Goal: Transaction & Acquisition: Purchase product/service

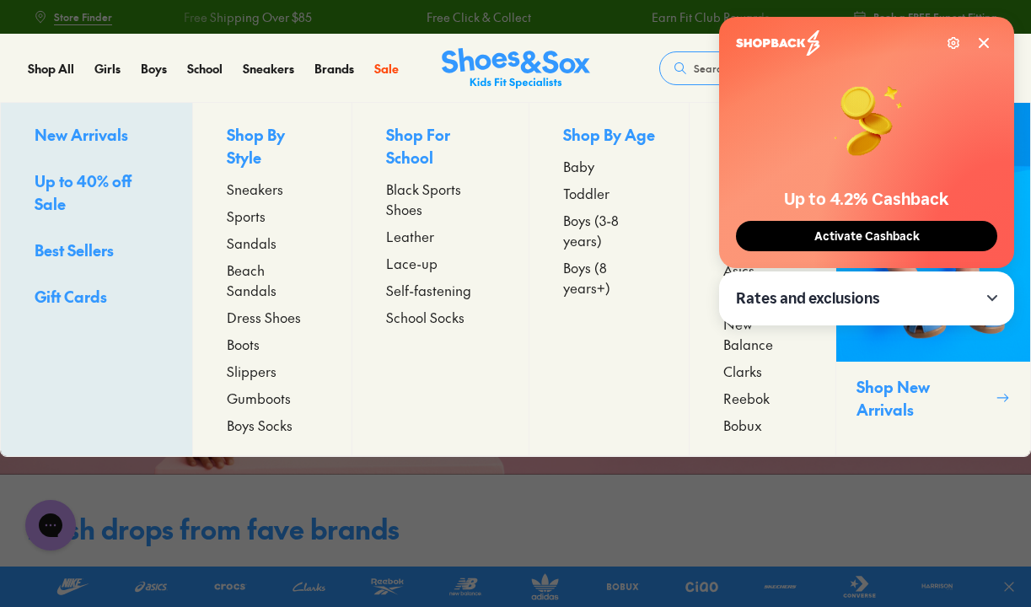
click at [240, 244] on span "Sandals" at bounding box center [252, 243] width 50 height 20
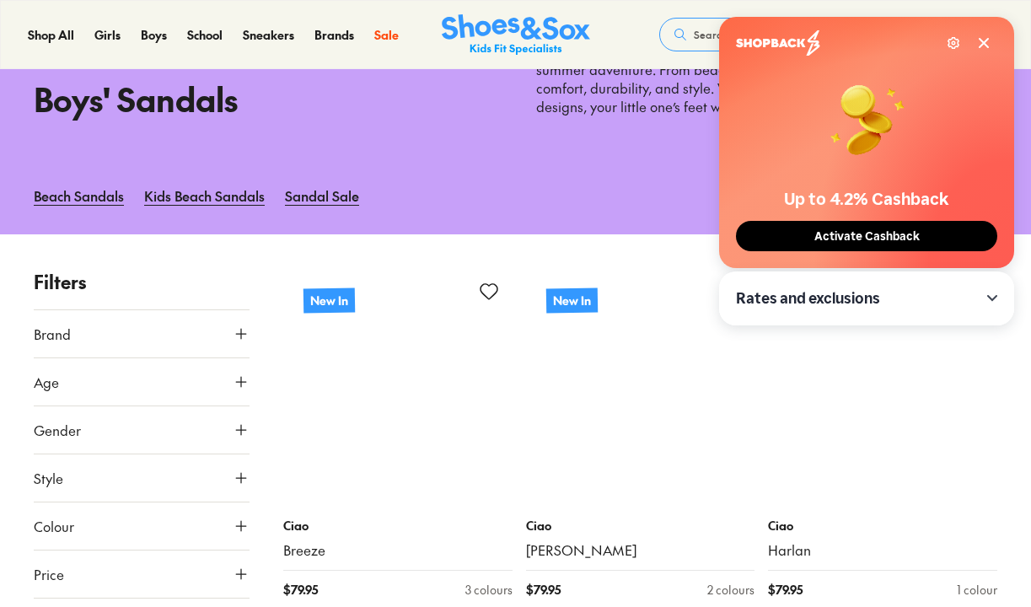
type input "***"
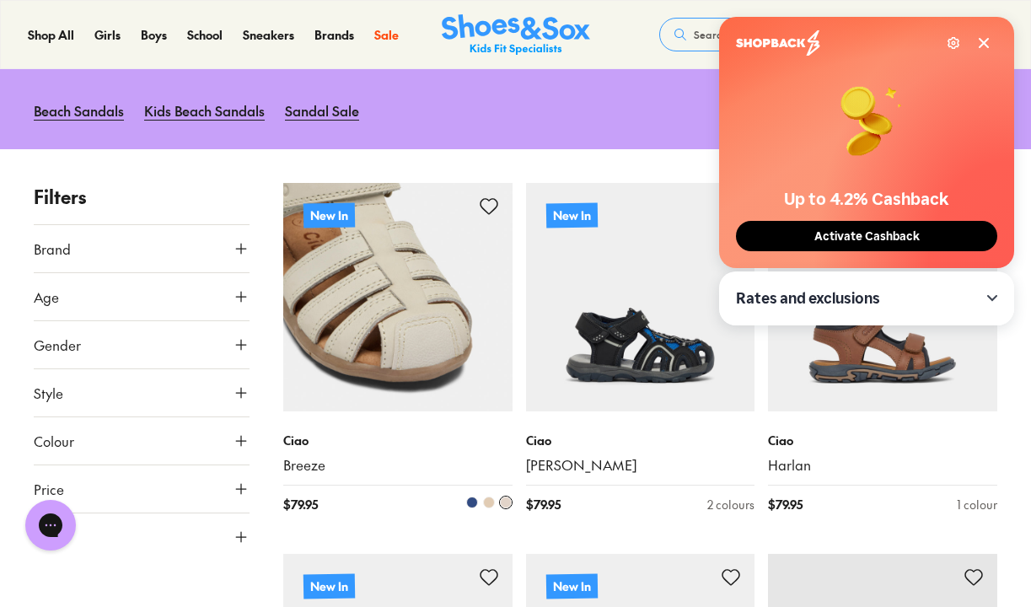
click at [422, 304] on img at bounding box center [397, 297] width 229 height 229
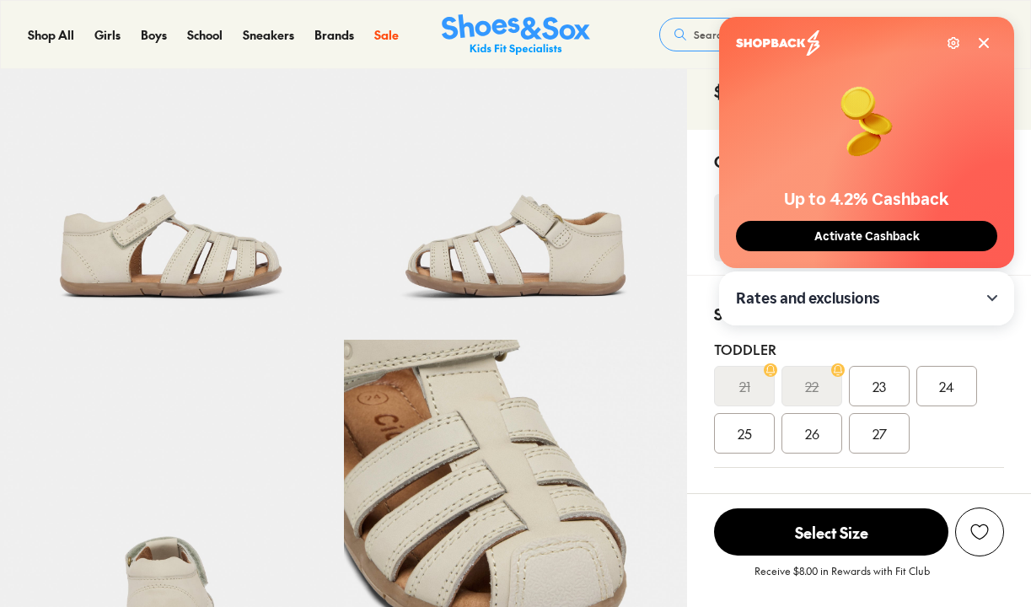
select select "*"
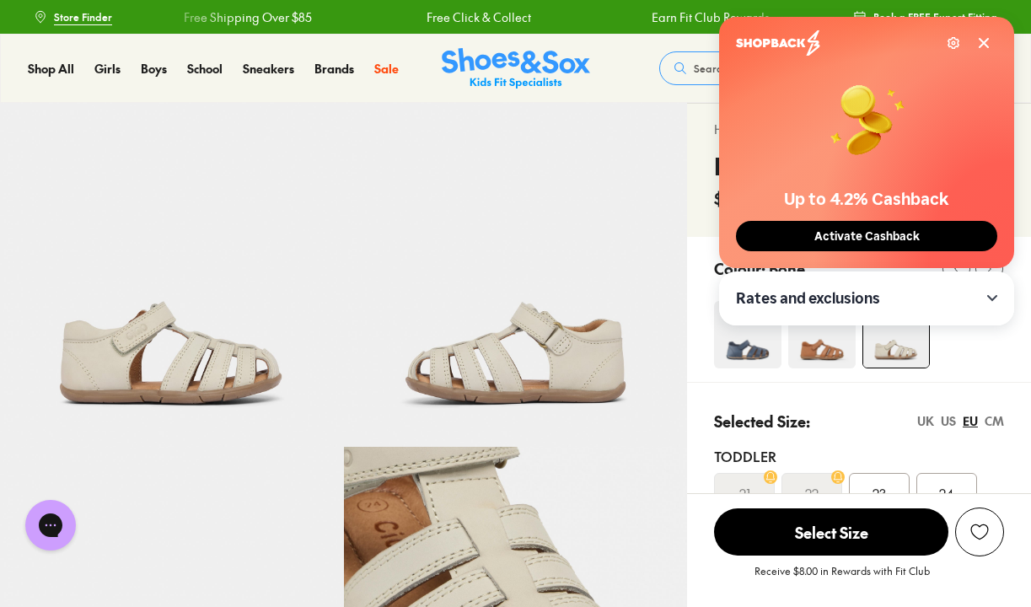
click at [981, 47] on icon at bounding box center [983, 42] width 13 height 13
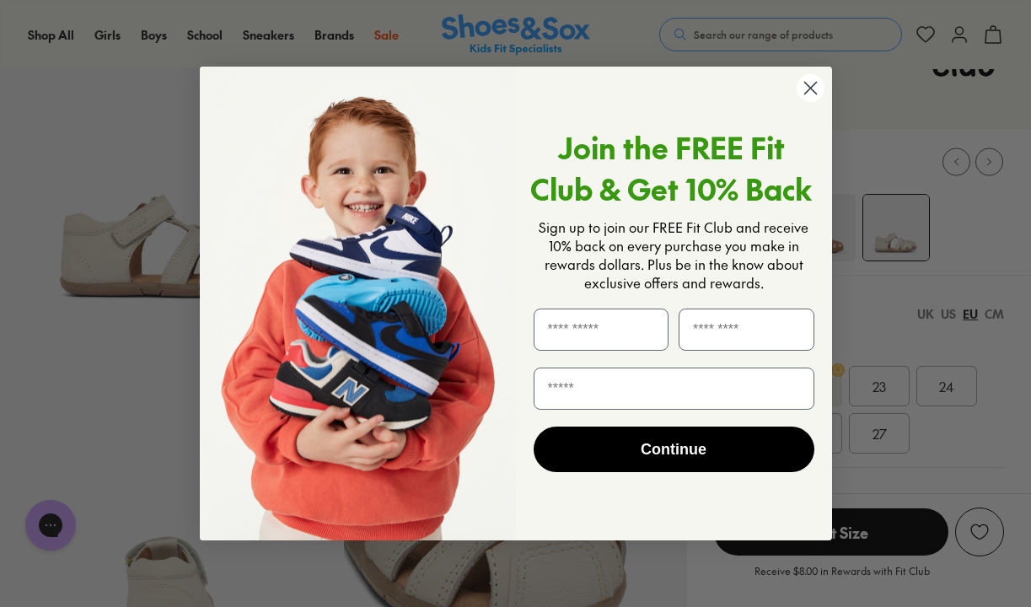
scroll to position [109, 0]
click at [809, 87] on icon "Close dialog" at bounding box center [810, 88] width 12 height 12
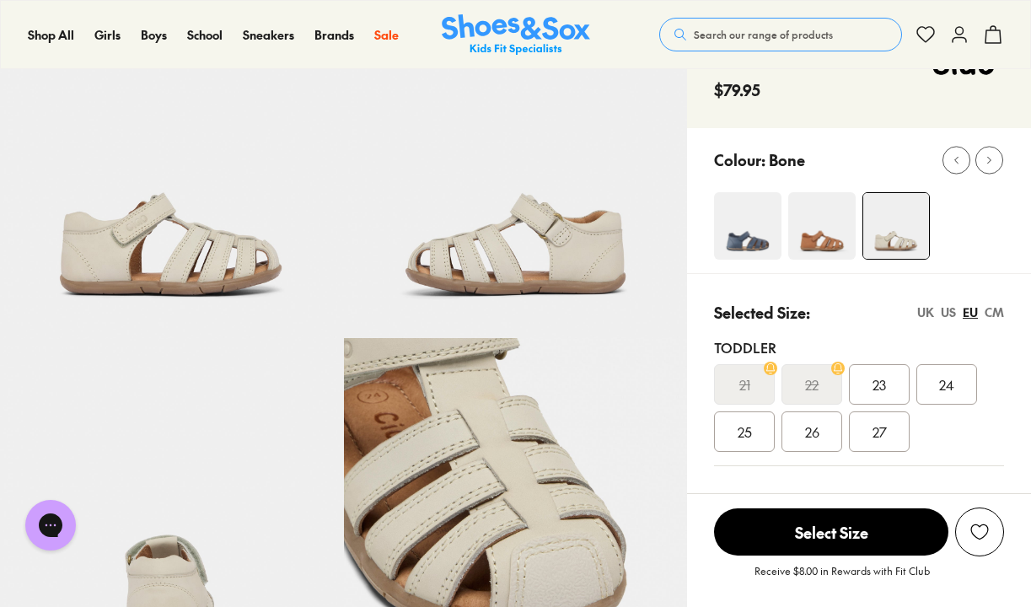
click at [837, 252] on img at bounding box center [821, 225] width 67 height 67
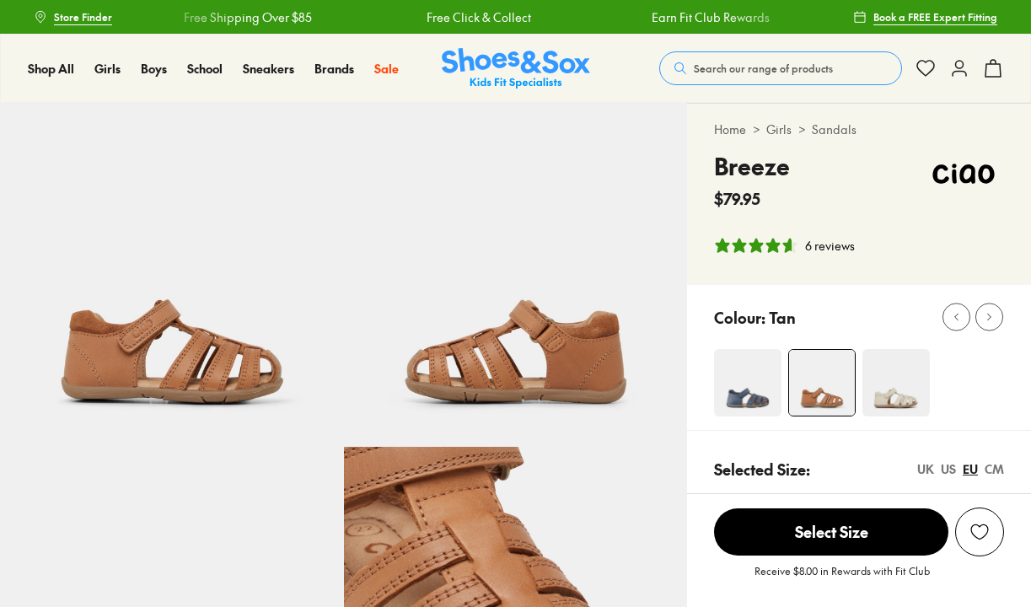
select select "*"
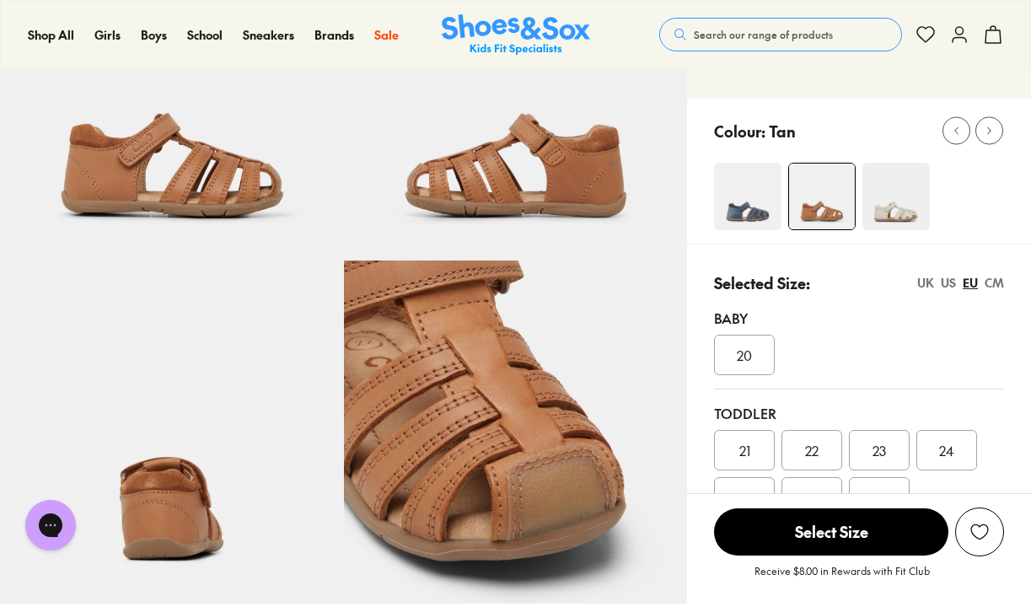
scroll to position [188, 0]
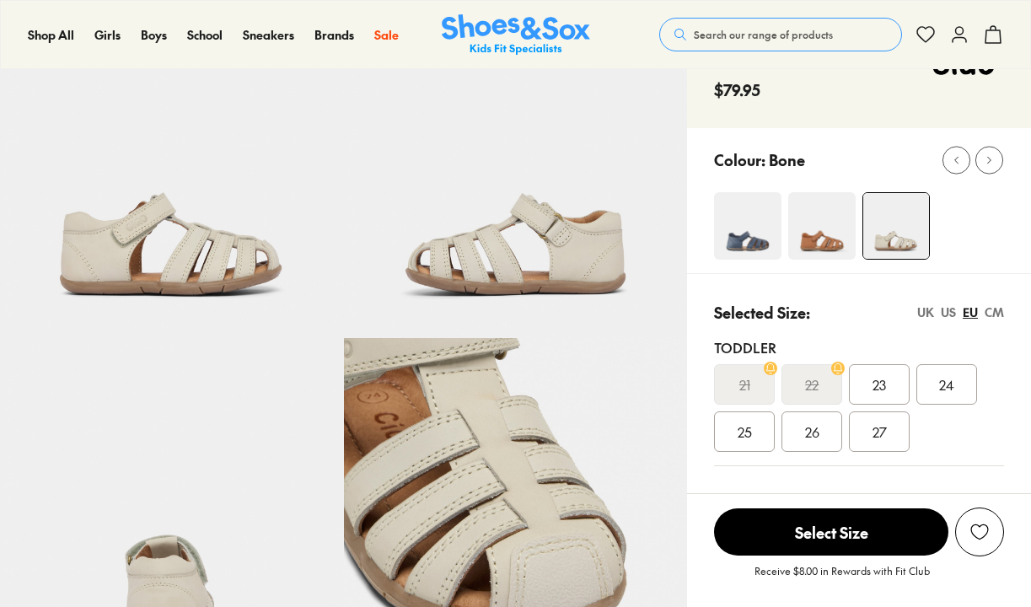
select select "*"
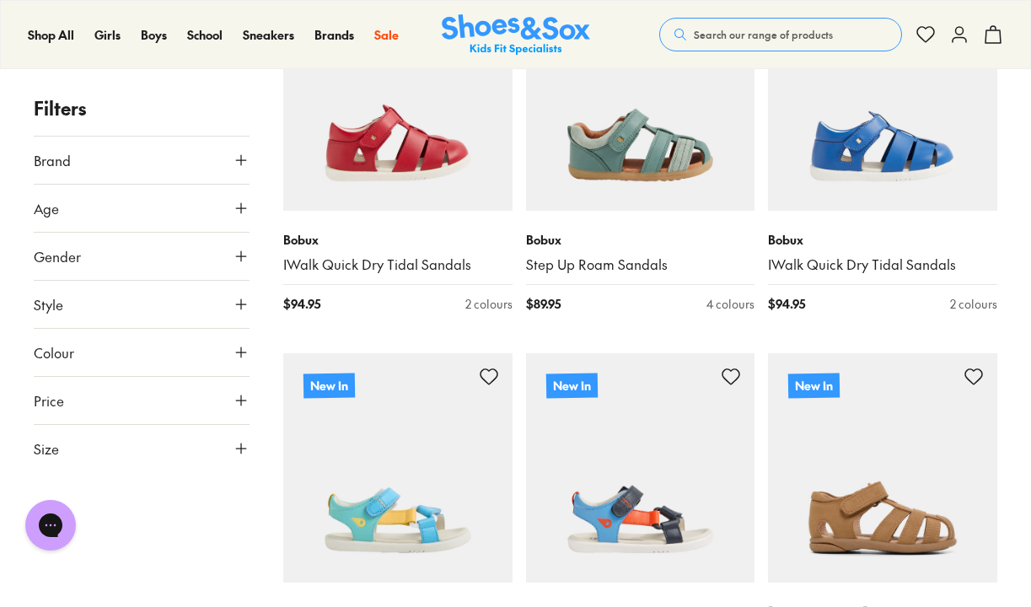
scroll to position [2477, 0]
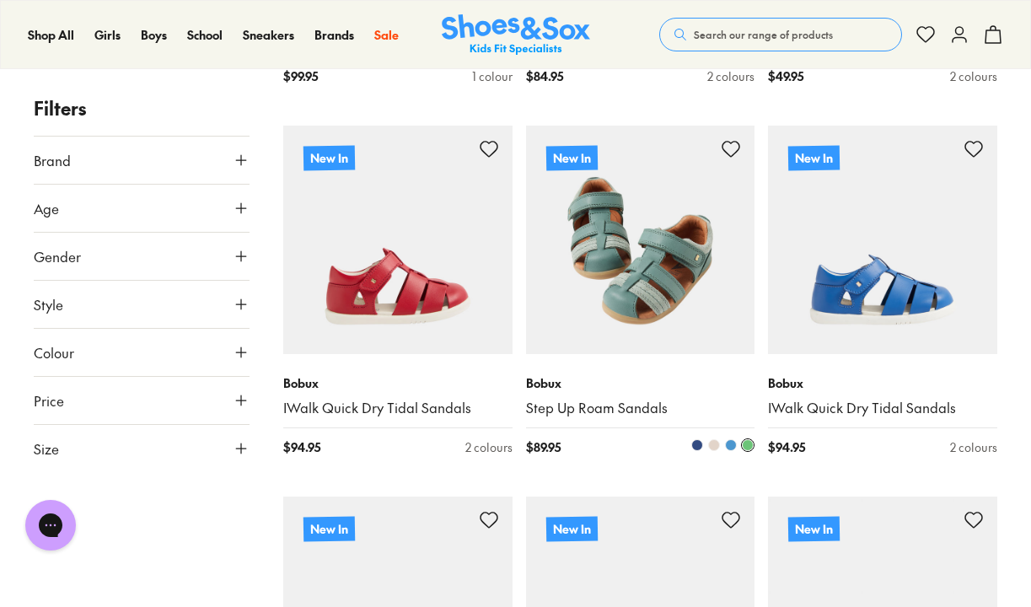
click at [667, 319] on img at bounding box center [640, 240] width 229 height 229
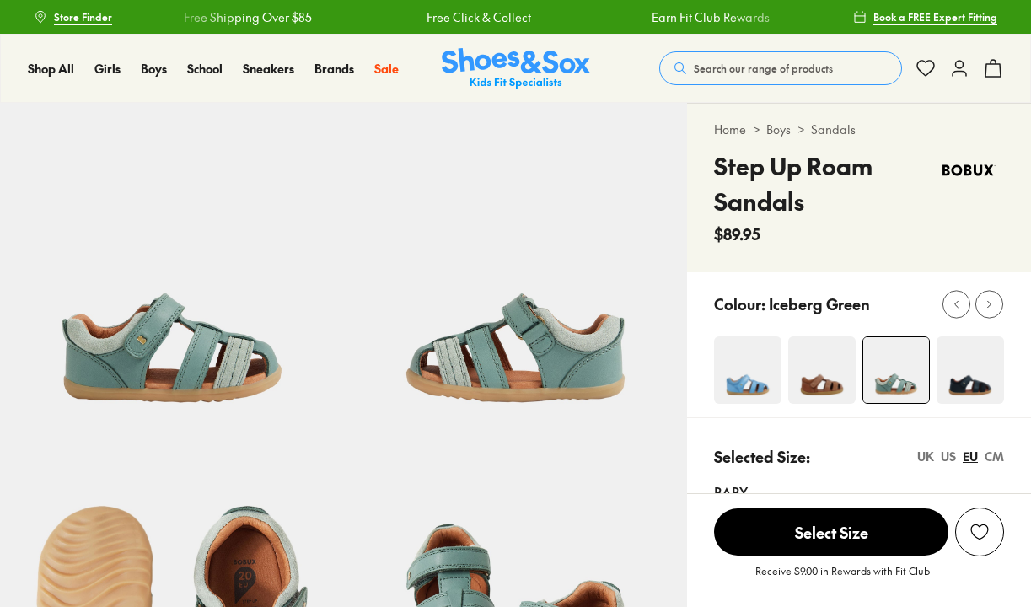
select select "*"
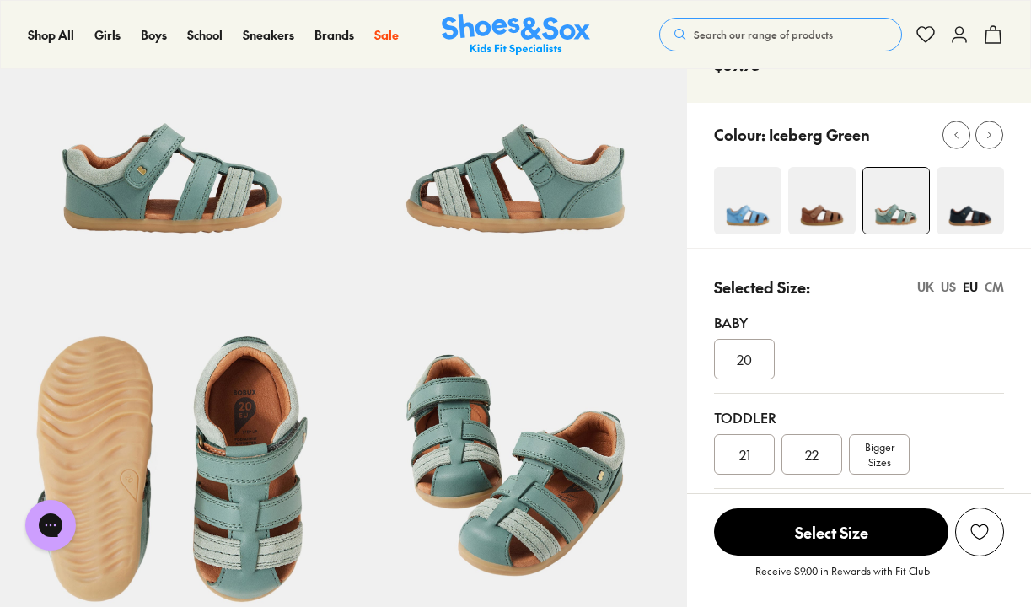
scroll to position [174, 0]
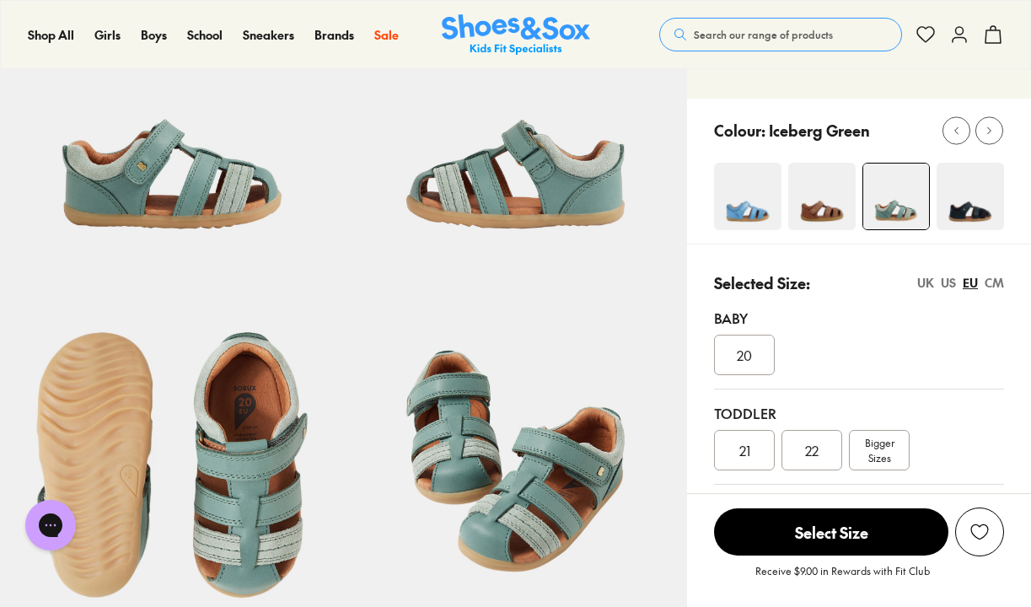
click at [740, 197] on img at bounding box center [747, 196] width 67 height 67
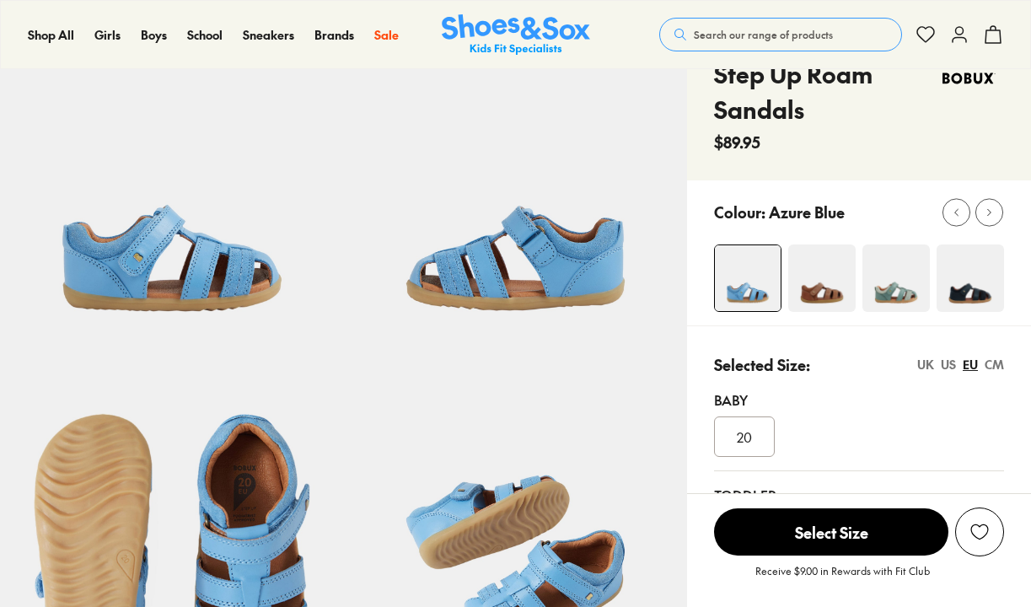
scroll to position [111, 0]
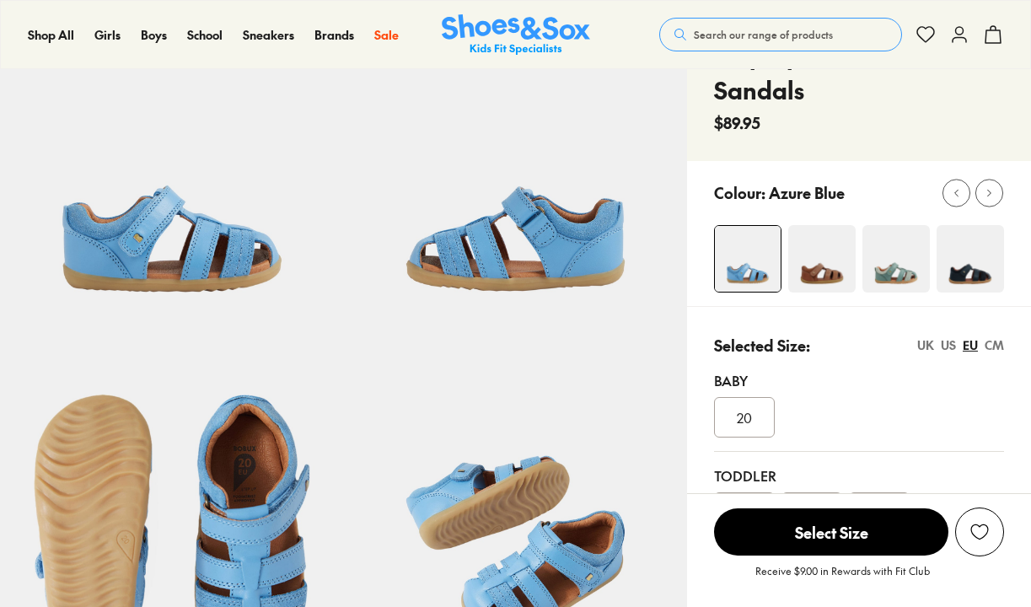
select select "*"
click at [835, 298] on div "Colour: Azure Blue" at bounding box center [859, 233] width 344 height 145
click at [831, 269] on img at bounding box center [821, 258] width 67 height 67
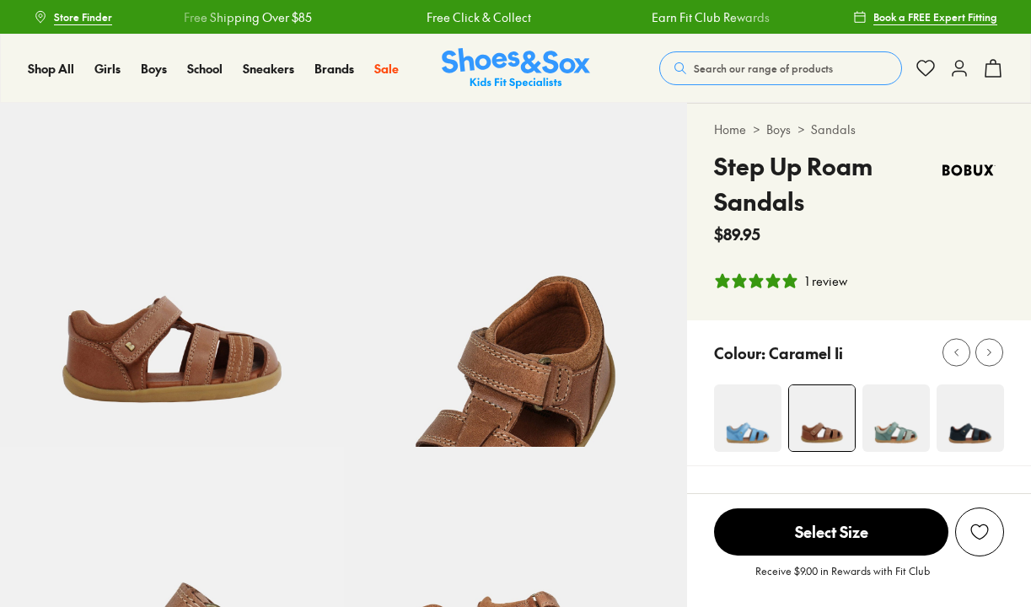
select select "*"
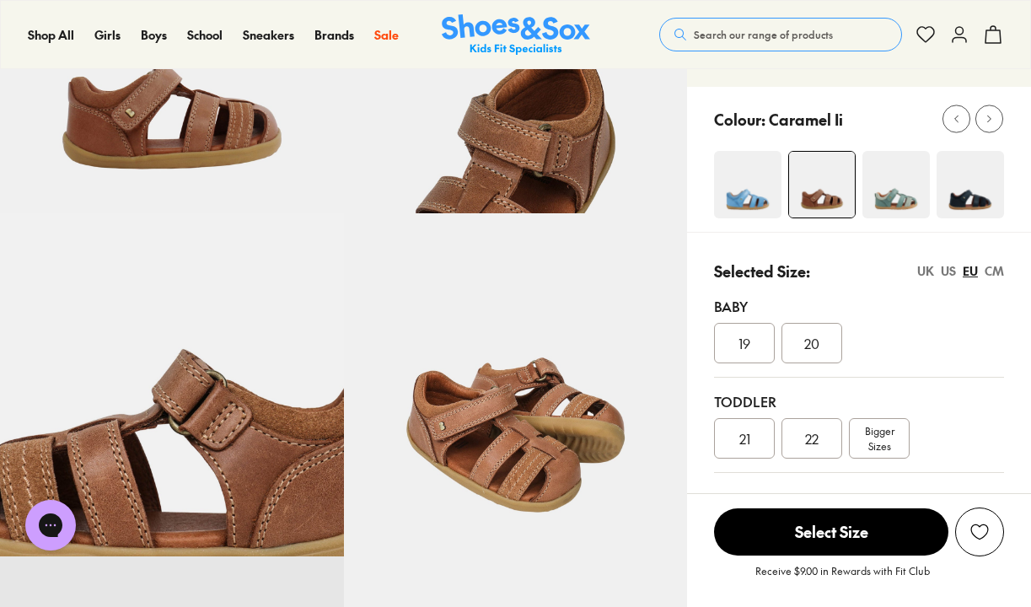
scroll to position [228, 0]
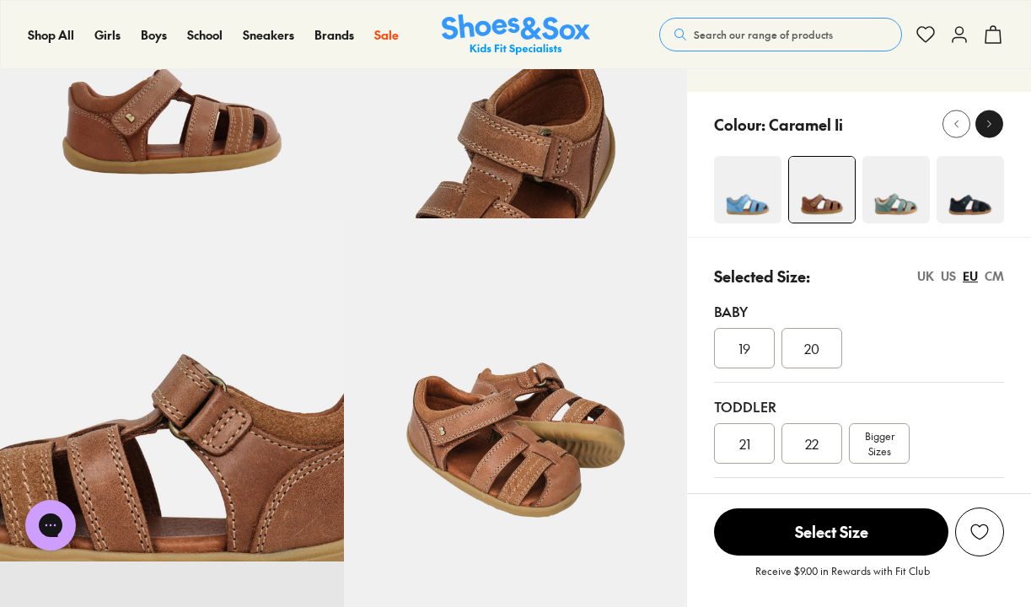
click at [978, 119] on button at bounding box center [990, 124] width 28 height 28
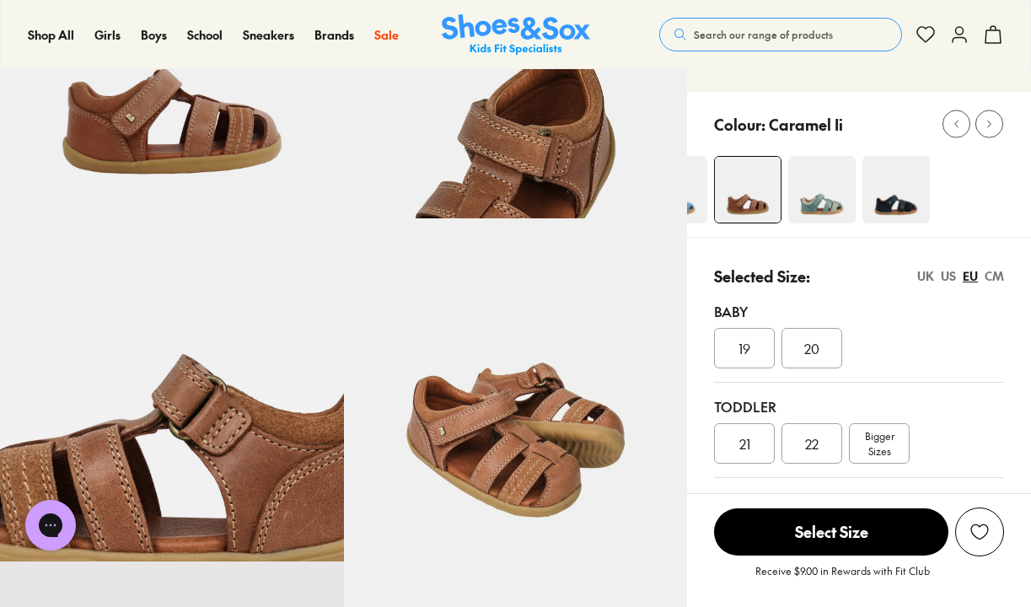
click at [888, 220] on img at bounding box center [896, 189] width 67 height 67
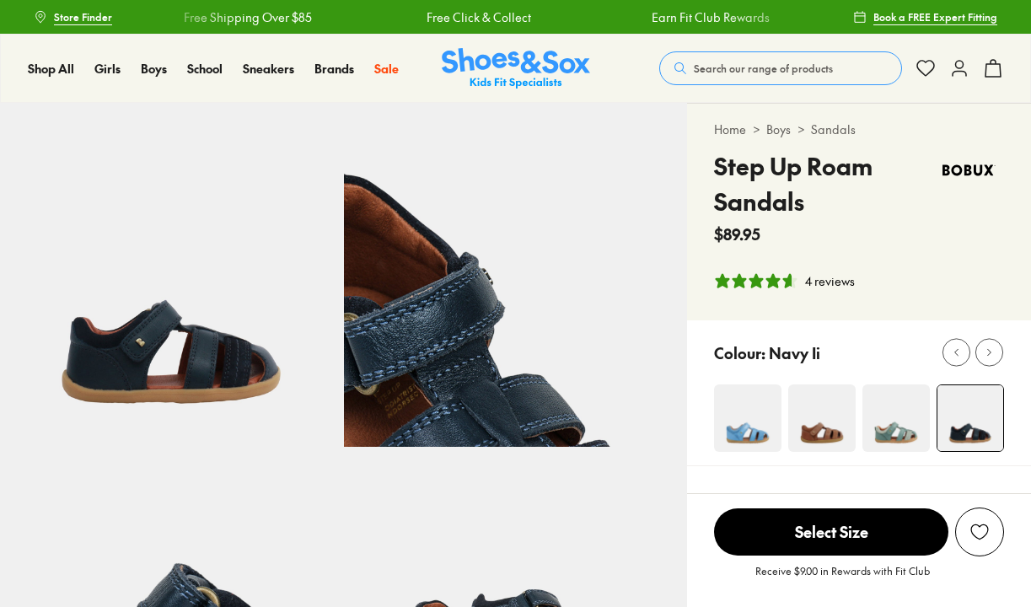
select select "*"
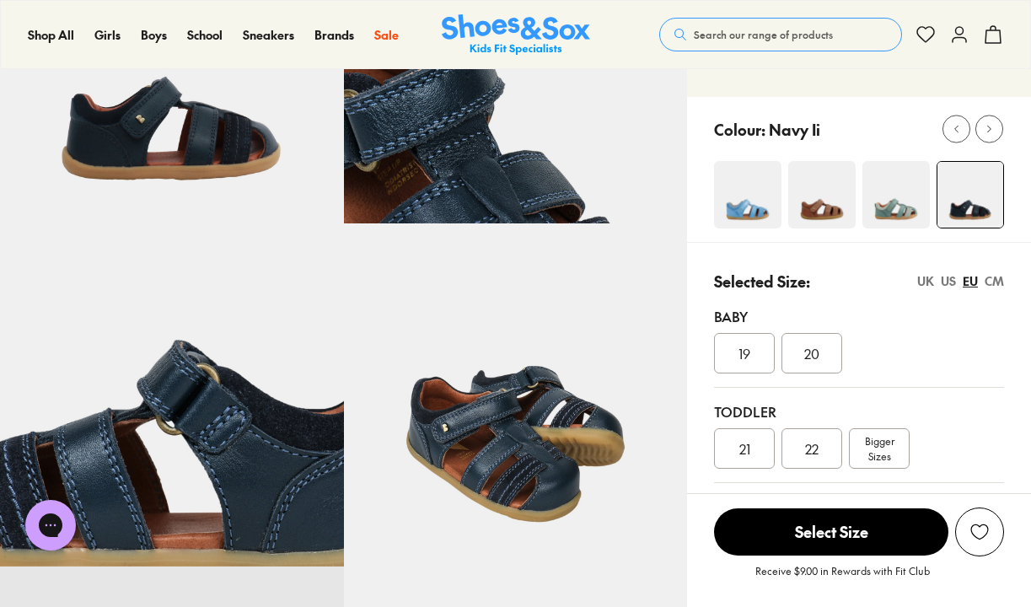
scroll to position [227, 0]
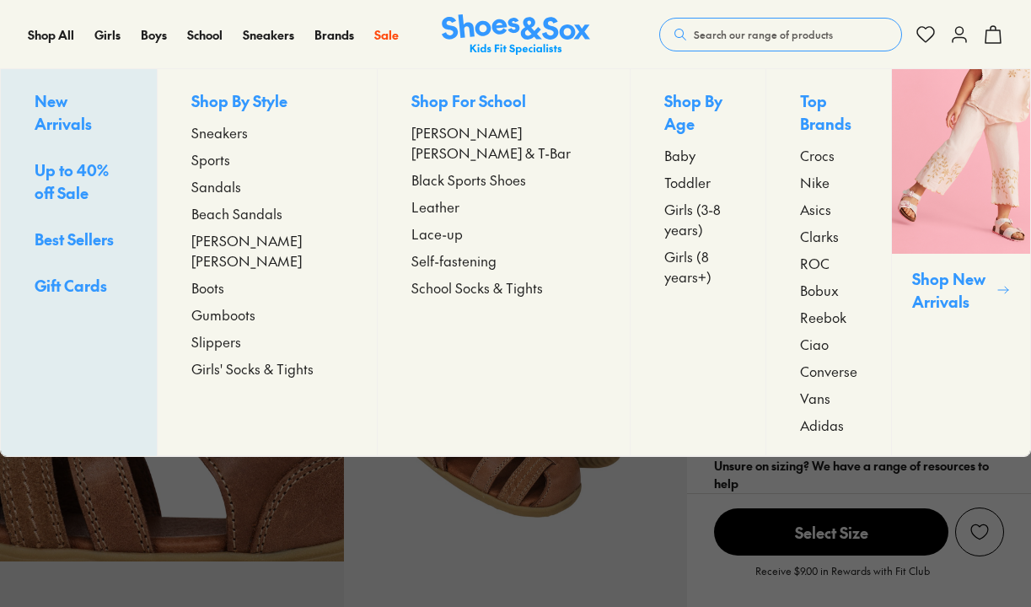
select select "*"
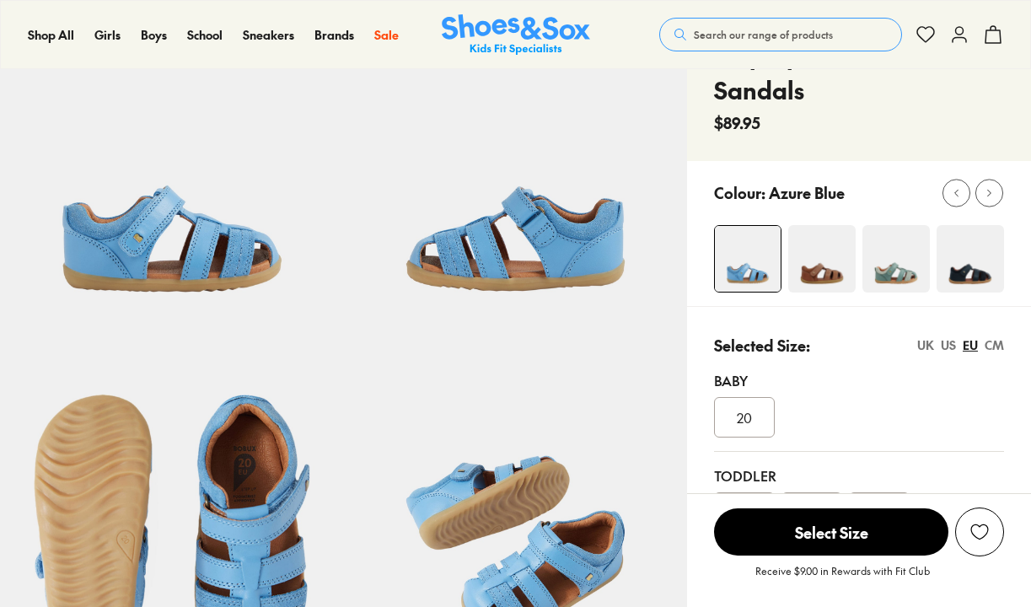
scroll to position [111, 0]
select select "*"
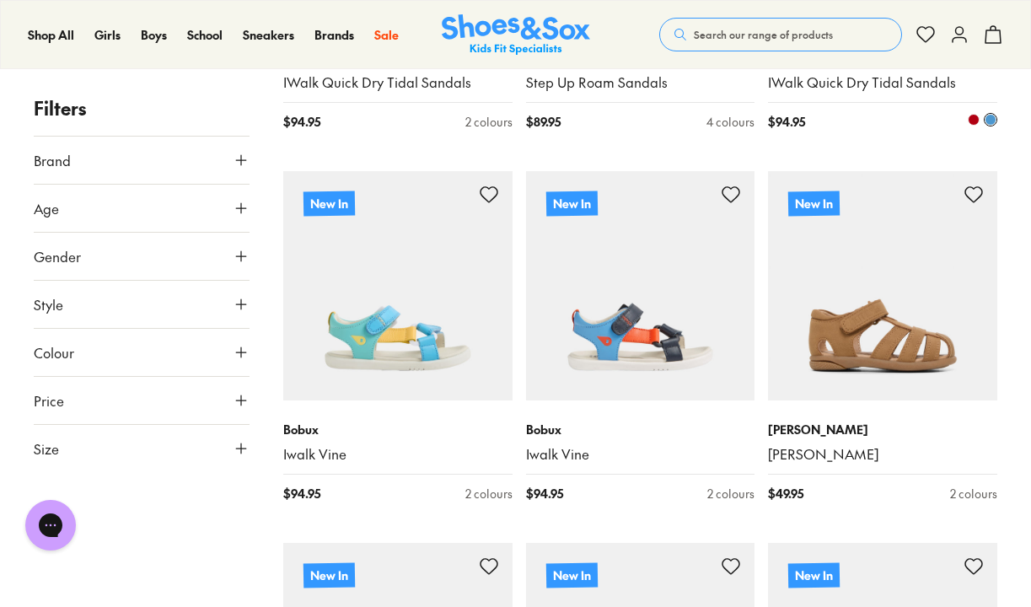
scroll to position [2804, 0]
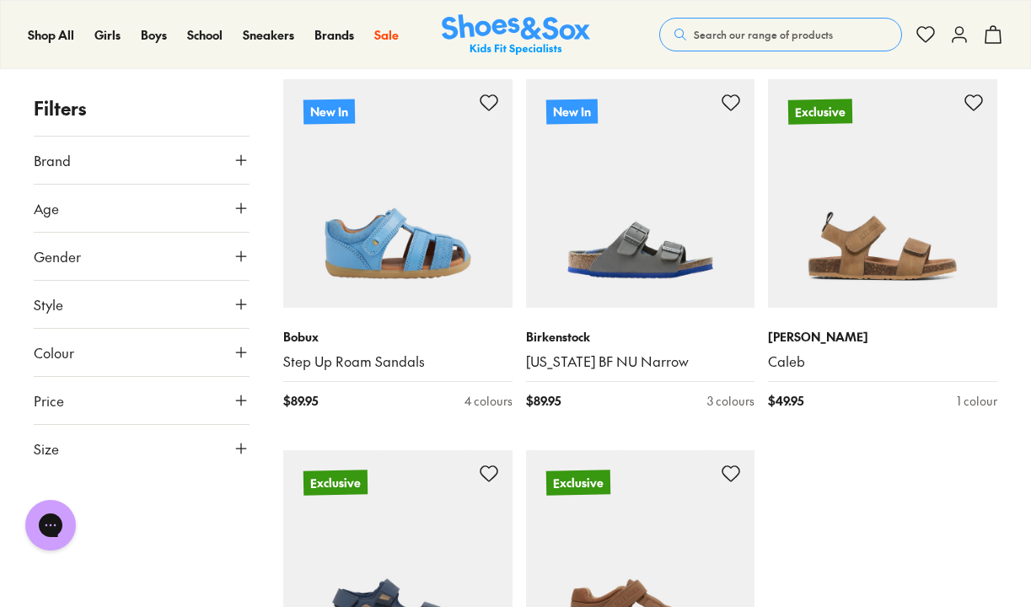
type input "***"
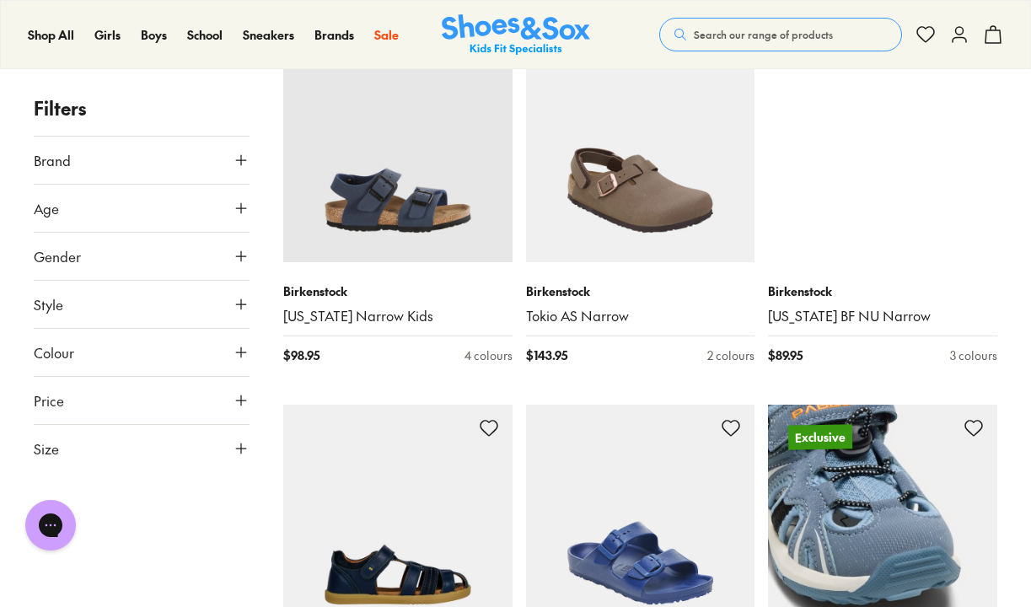
scroll to position [5098, 0]
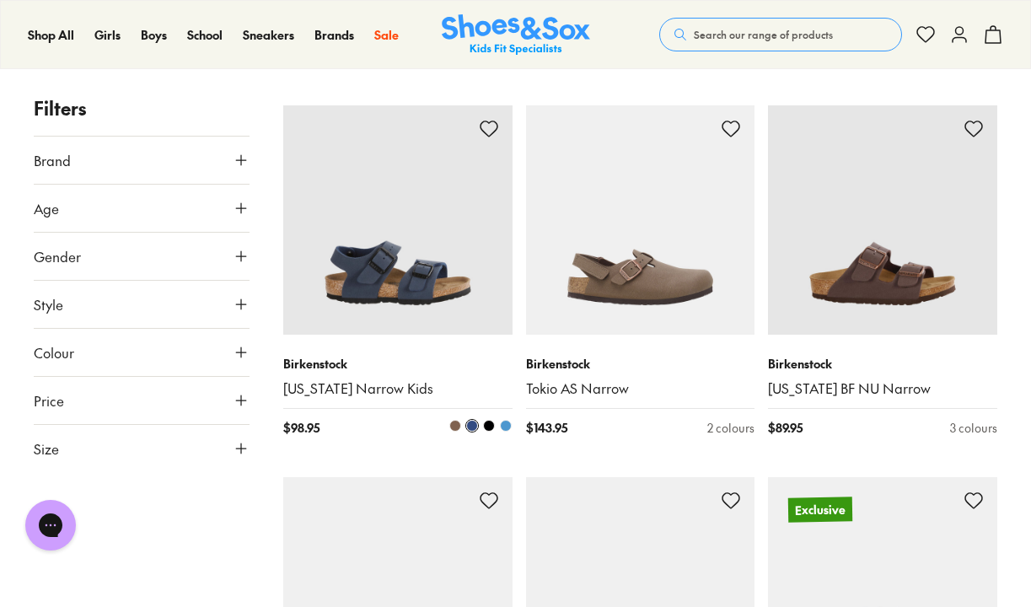
click at [415, 268] on img at bounding box center [397, 219] width 229 height 229
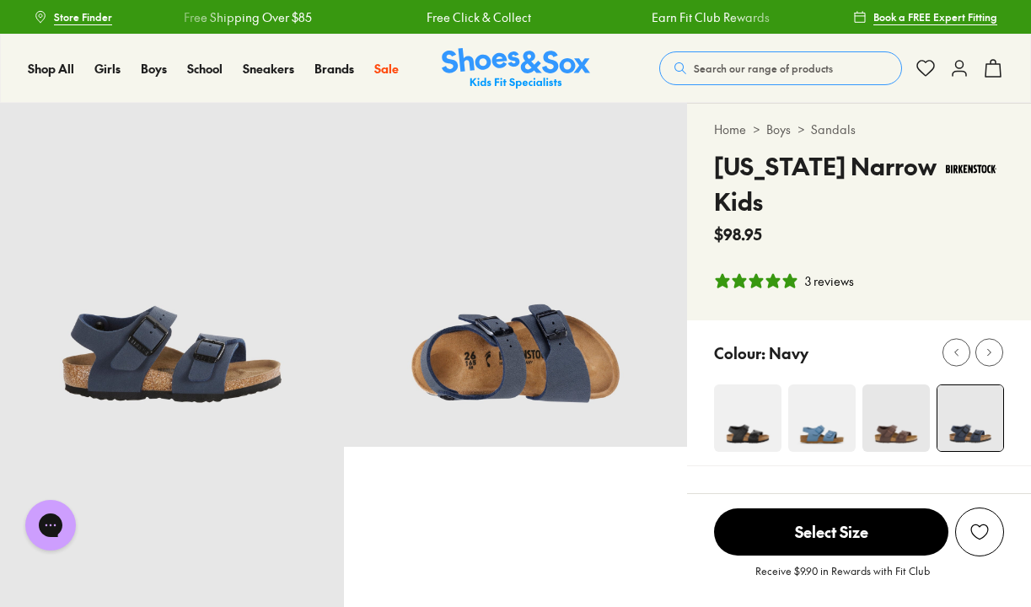
select select "*"
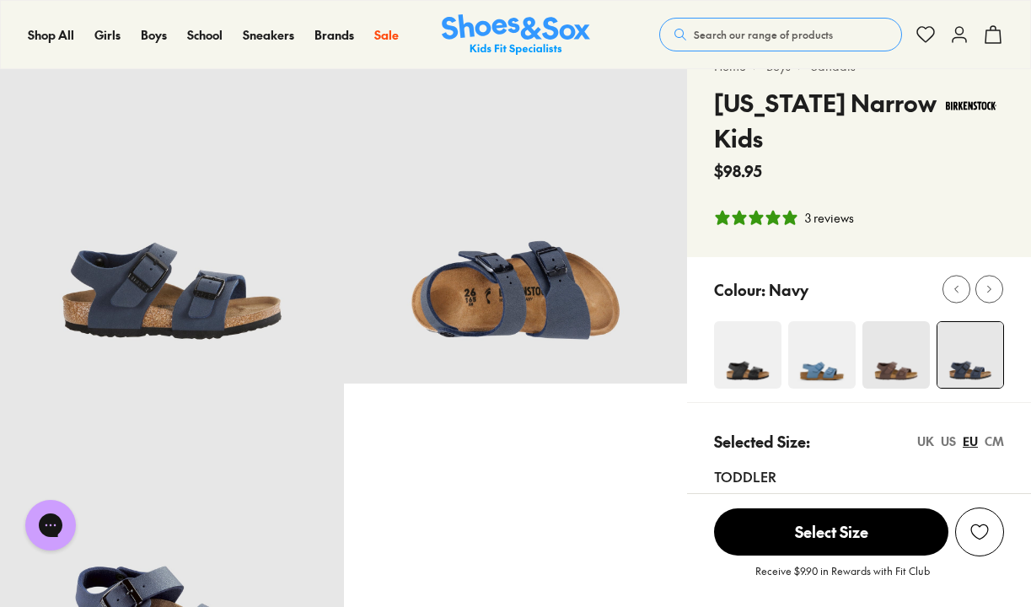
scroll to position [65, 0]
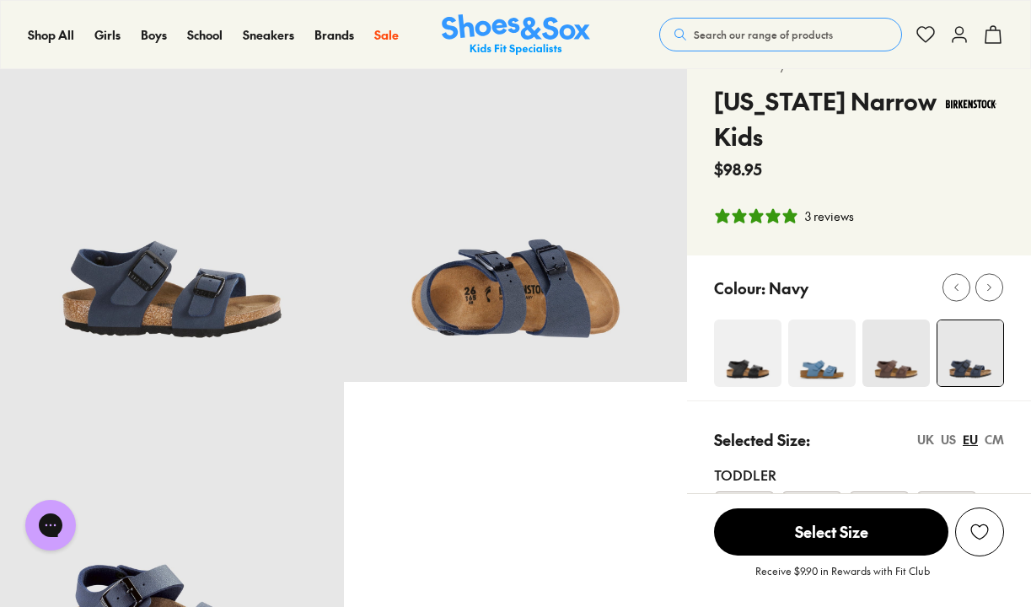
click at [897, 367] on img at bounding box center [896, 353] width 67 height 67
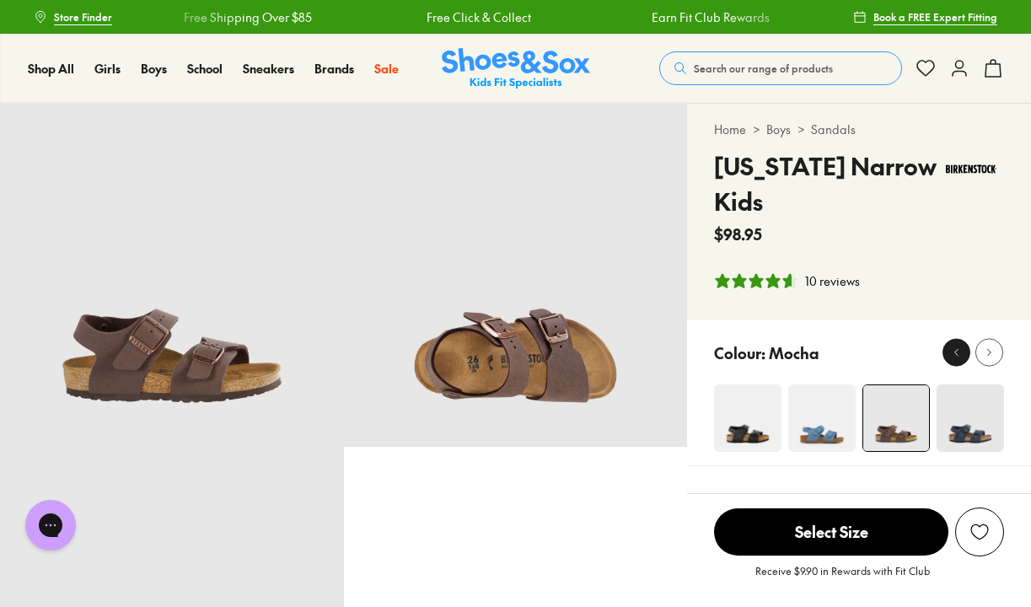
select select "*"
click at [986, 345] on div at bounding box center [990, 353] width 18 height 18
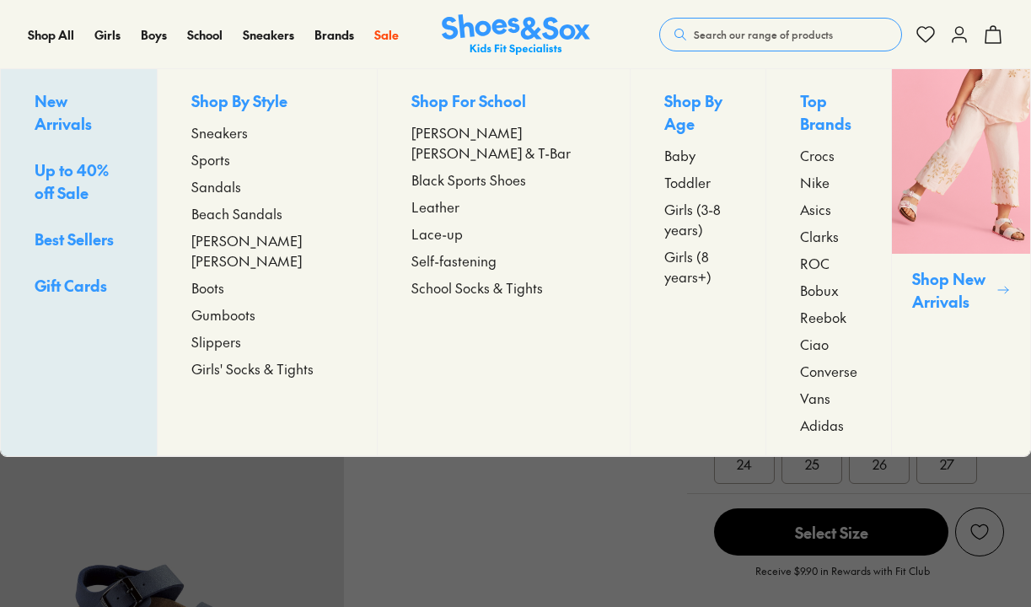
scroll to position [65, 0]
select select "*"
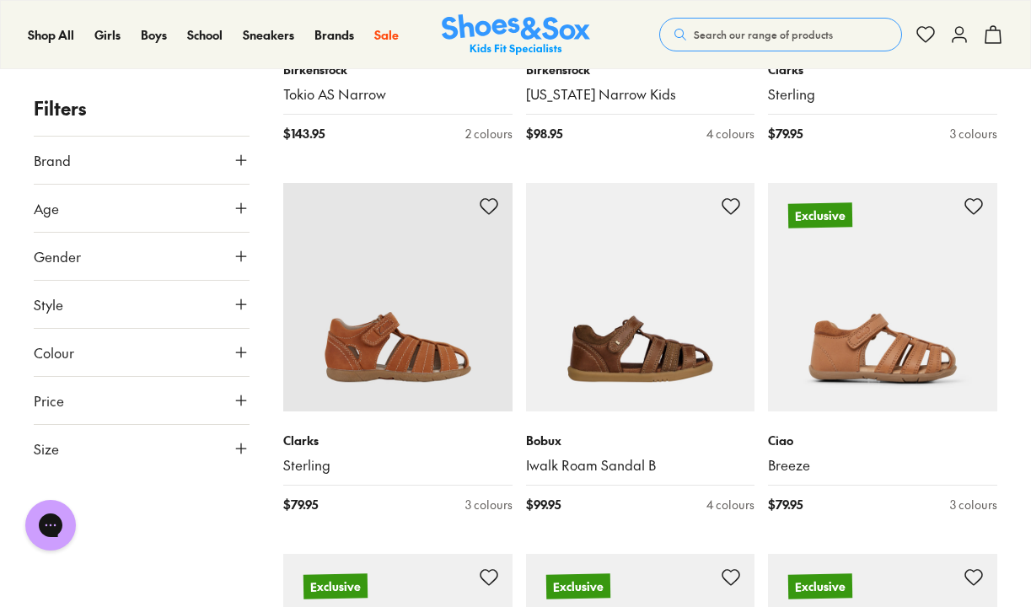
scroll to position [2513, 0]
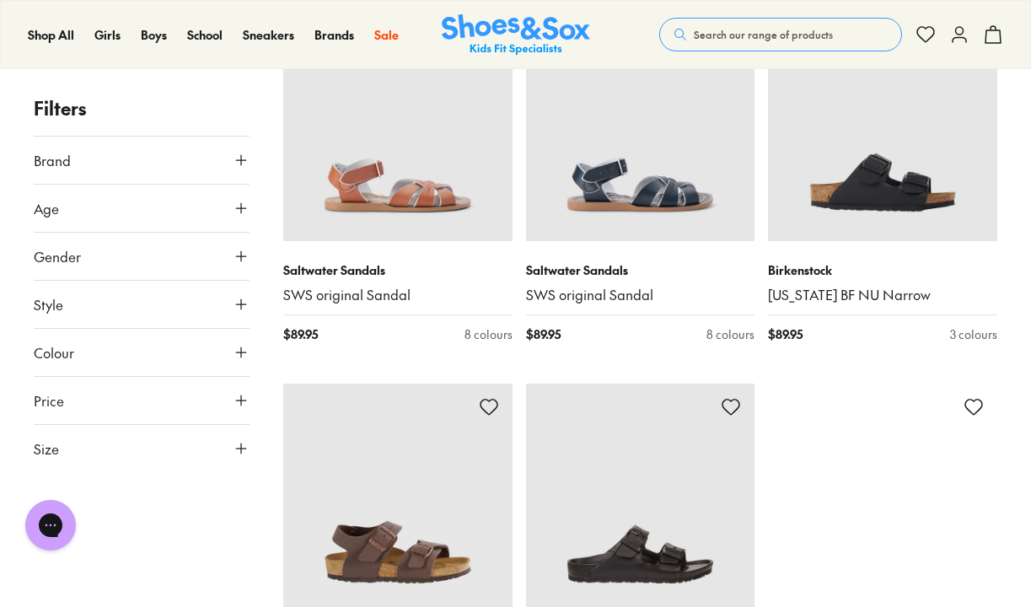
type input "***"
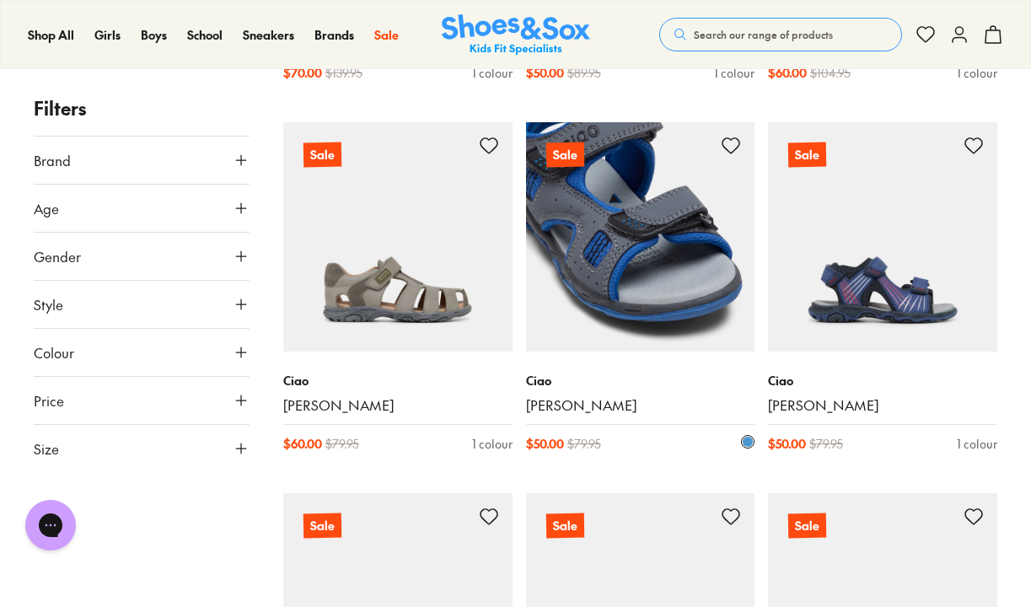
scroll to position [5911, 0]
